Goal: Task Accomplishment & Management: Use online tool/utility

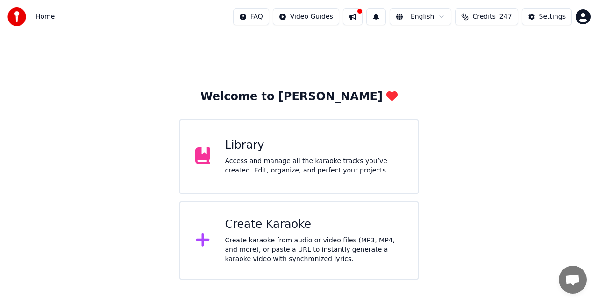
click at [304, 245] on div "Create karaoke from audio or video files (MP3, MP4, and more), or paste a URL t…" at bounding box center [314, 250] width 178 height 28
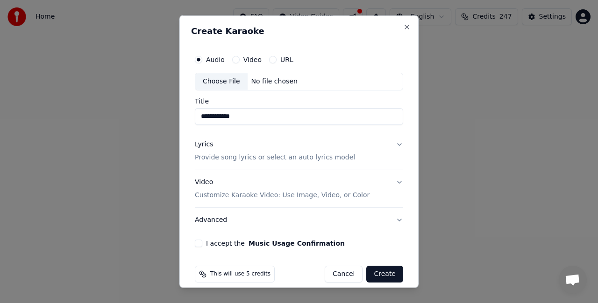
click at [228, 76] on div "Choose File" at bounding box center [221, 81] width 52 height 17
type input "**********"
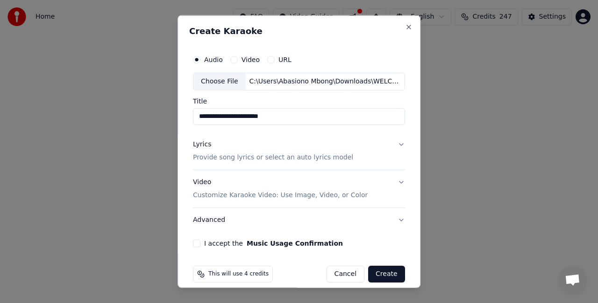
click at [231, 154] on p "Provide song lyrics or select an auto lyrics model" at bounding box center [273, 157] width 160 height 9
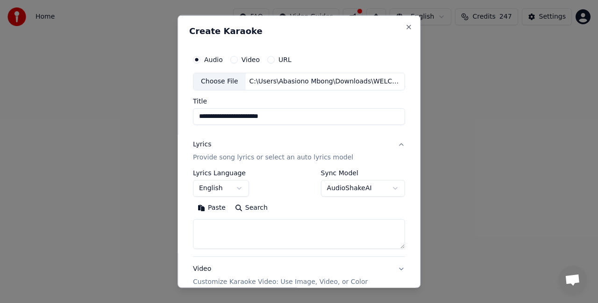
click at [210, 234] on textarea at bounding box center [299, 234] width 212 height 30
click at [209, 204] on button "Paste" at bounding box center [211, 207] width 37 height 15
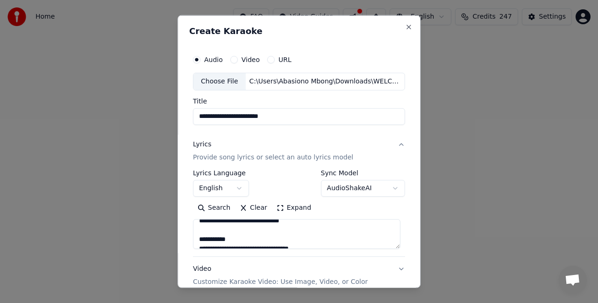
scroll to position [137, 0]
click at [232, 236] on textarea at bounding box center [296, 234] width 207 height 30
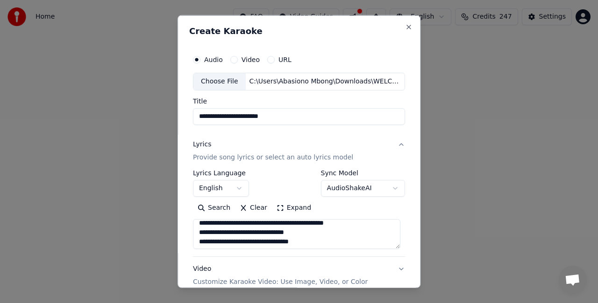
drag, startPoint x: 243, startPoint y: 243, endPoint x: 209, endPoint y: 232, distance: 35.3
click at [209, 232] on textarea at bounding box center [296, 234] width 207 height 30
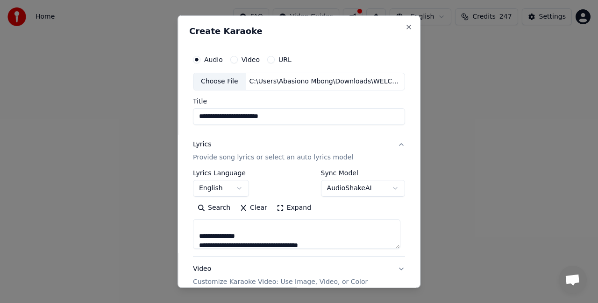
scroll to position [84, 0]
click at [242, 236] on textarea at bounding box center [296, 234] width 207 height 30
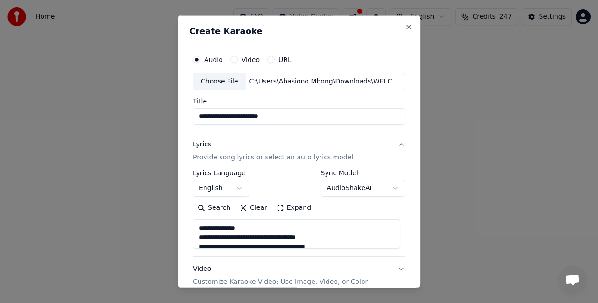
click at [243, 230] on textarea at bounding box center [296, 234] width 207 height 30
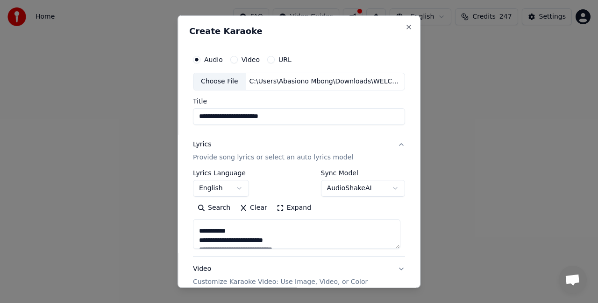
scroll to position [445, 0]
click at [231, 229] on textarea at bounding box center [296, 234] width 207 height 30
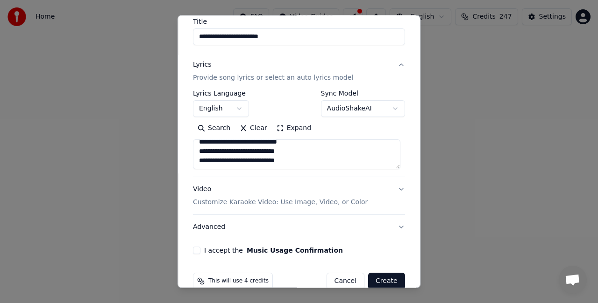
scroll to position [95, 0]
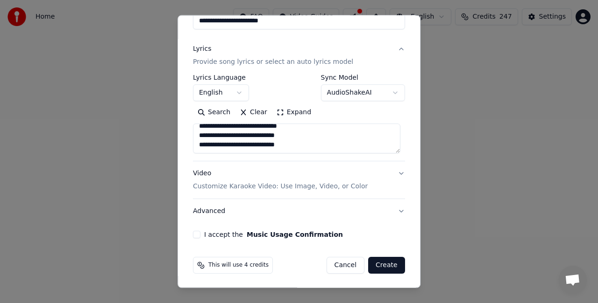
type textarea "**********"
click at [195, 234] on button "I accept the Music Usage Confirmation" at bounding box center [196, 234] width 7 height 7
click at [383, 267] on button "Create" at bounding box center [386, 265] width 37 height 17
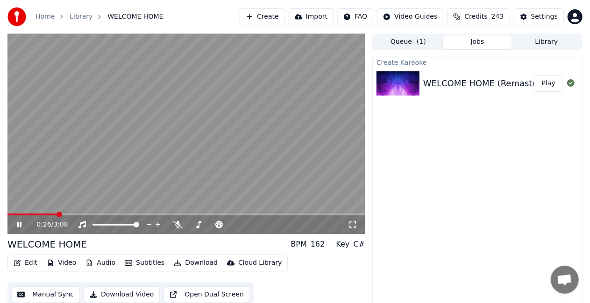
click at [20, 225] on icon at bounding box center [25, 224] width 21 height 7
click at [356, 297] on div "Edit Video Audio Subtitles Download Cloud Library Manual Sync Download Video Op…" at bounding box center [185, 281] width 357 height 52
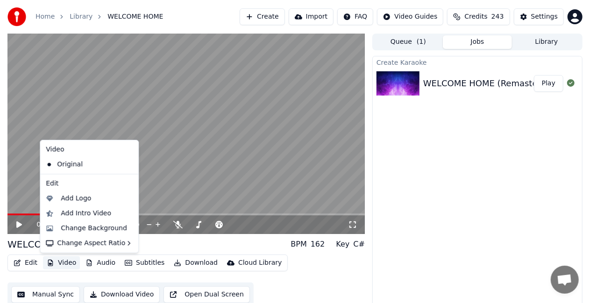
click at [72, 265] on button "Video" at bounding box center [61, 263] width 37 height 13
click at [74, 226] on div "Change Background" at bounding box center [94, 228] width 66 height 9
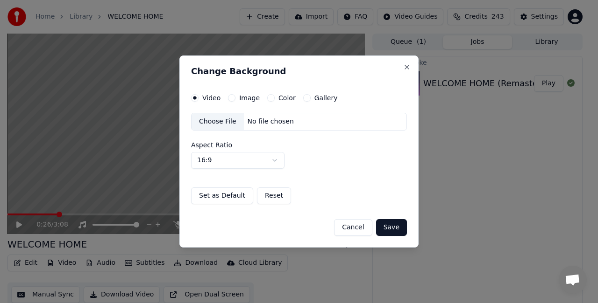
click at [219, 121] on div "Choose File" at bounding box center [217, 121] width 52 height 17
click at [392, 221] on button "Save" at bounding box center [391, 227] width 31 height 17
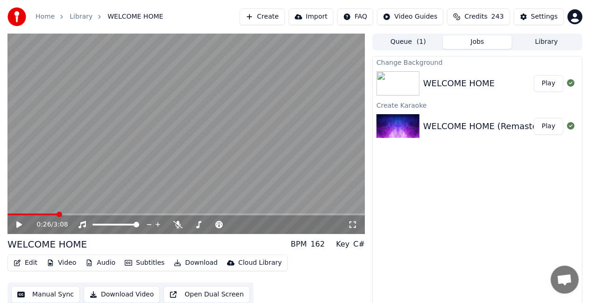
click at [546, 86] on button "Play" at bounding box center [548, 83] width 29 height 17
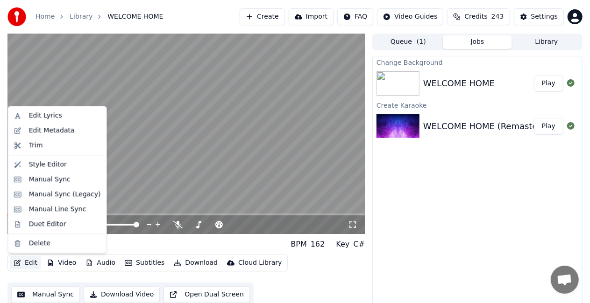
click at [29, 264] on button "Edit" at bounding box center [25, 263] width 31 height 13
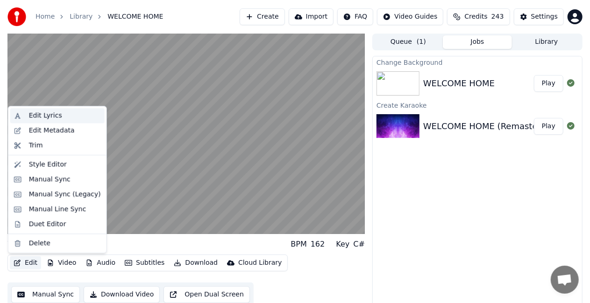
click at [40, 117] on div "Edit Lyrics" at bounding box center [45, 115] width 33 height 9
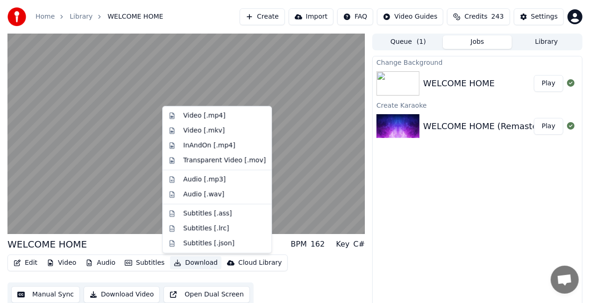
click at [197, 264] on button "Download" at bounding box center [195, 263] width 51 height 13
click at [185, 113] on div "Video [.mp4]" at bounding box center [204, 115] width 42 height 9
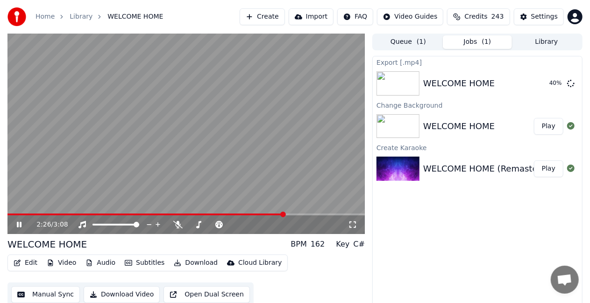
click at [21, 226] on icon at bounding box center [19, 225] width 5 height 6
click at [472, 43] on button "Jobs" at bounding box center [477, 42] width 69 height 14
click at [569, 85] on icon at bounding box center [570, 82] width 7 height 7
click at [328, 19] on button "Import" at bounding box center [311, 16] width 45 height 17
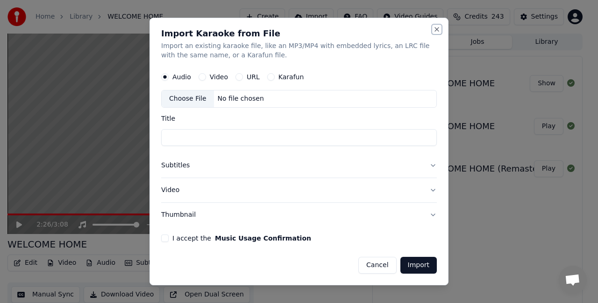
click at [435, 28] on button "Close" at bounding box center [436, 29] width 7 height 7
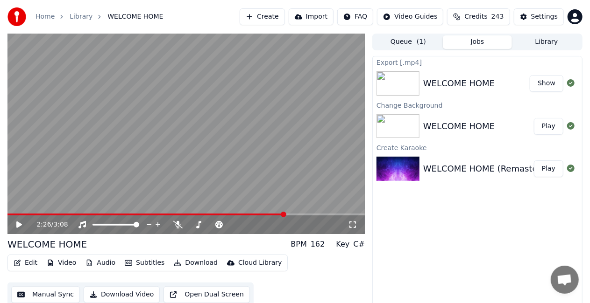
click at [397, 80] on img at bounding box center [397, 83] width 43 height 24
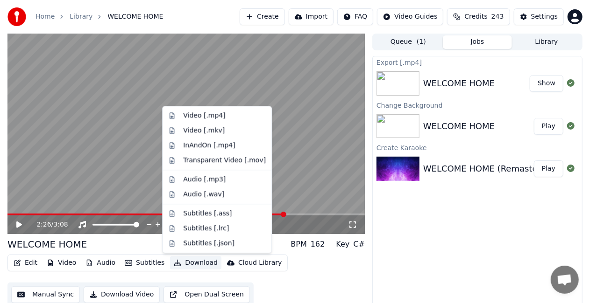
click at [192, 261] on button "Download" at bounding box center [195, 263] width 51 height 13
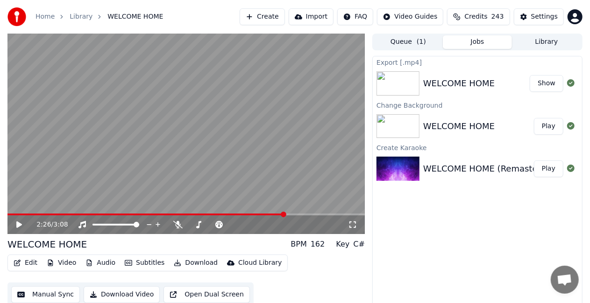
click at [543, 84] on button "Show" at bounding box center [546, 83] width 34 height 17
